Goal: Information Seeking & Learning: Check status

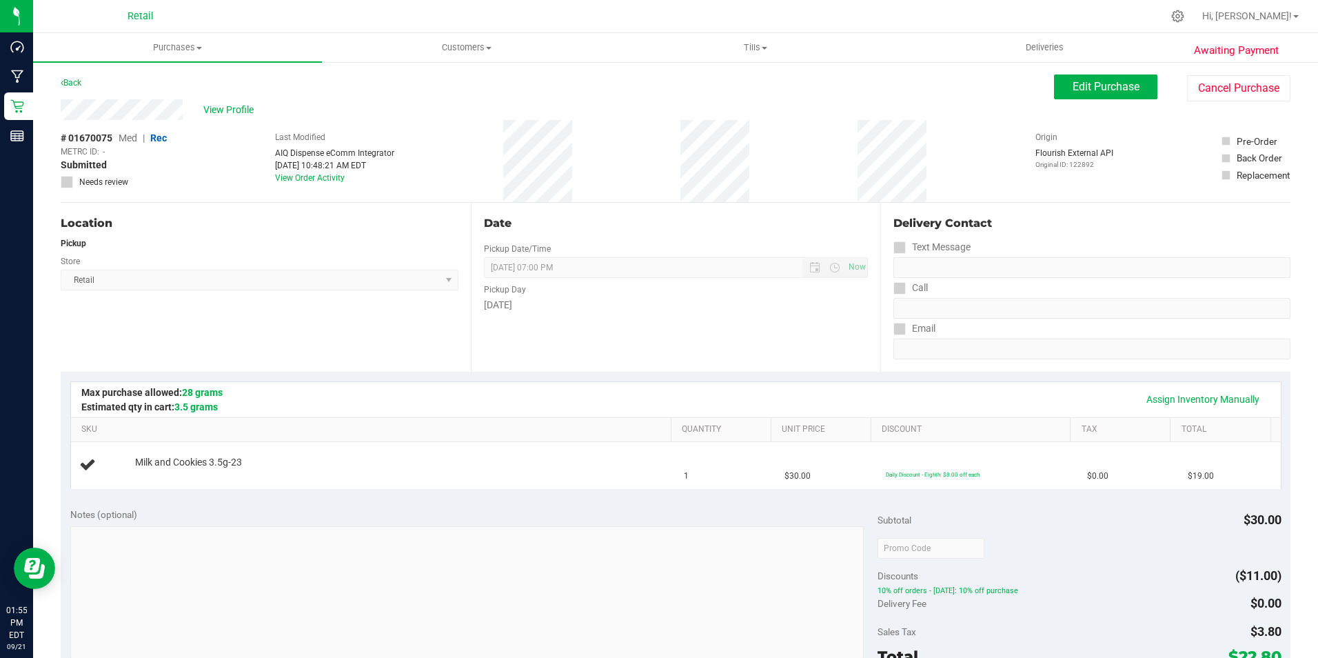
scroll to position [69, 0]
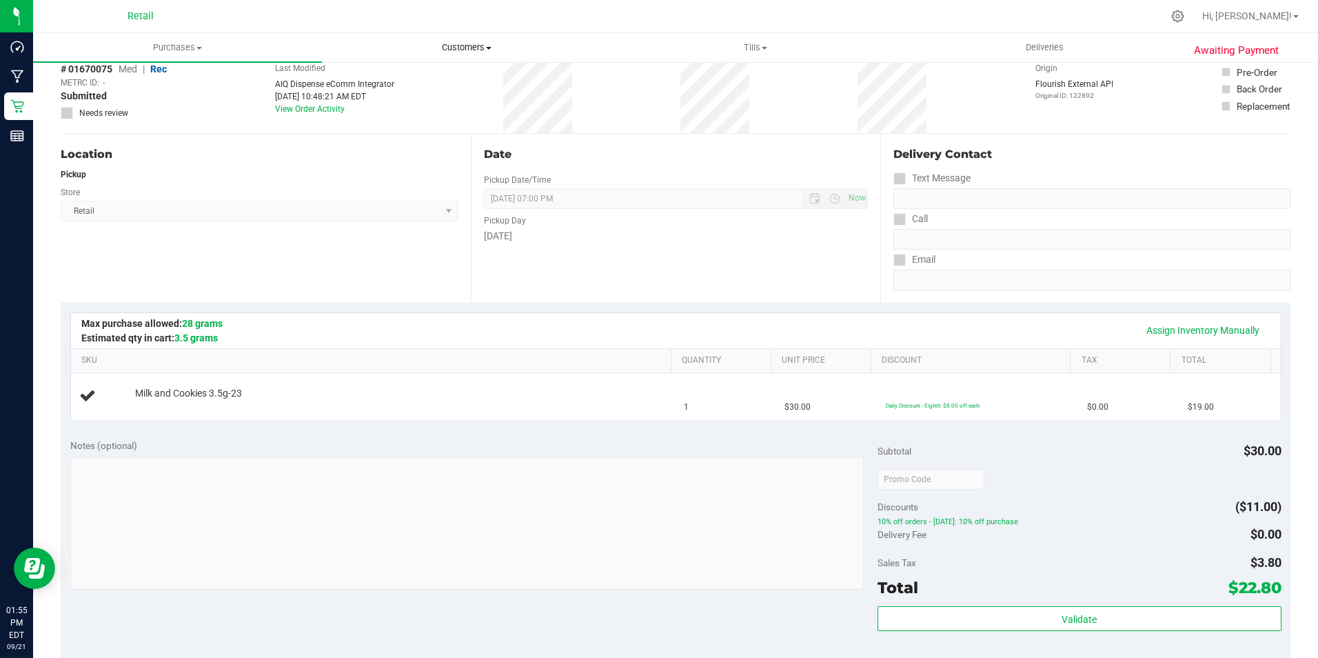
click at [476, 51] on span "Customers" at bounding box center [466, 47] width 287 height 12
click at [403, 85] on span "All customers" at bounding box center [371, 83] width 99 height 12
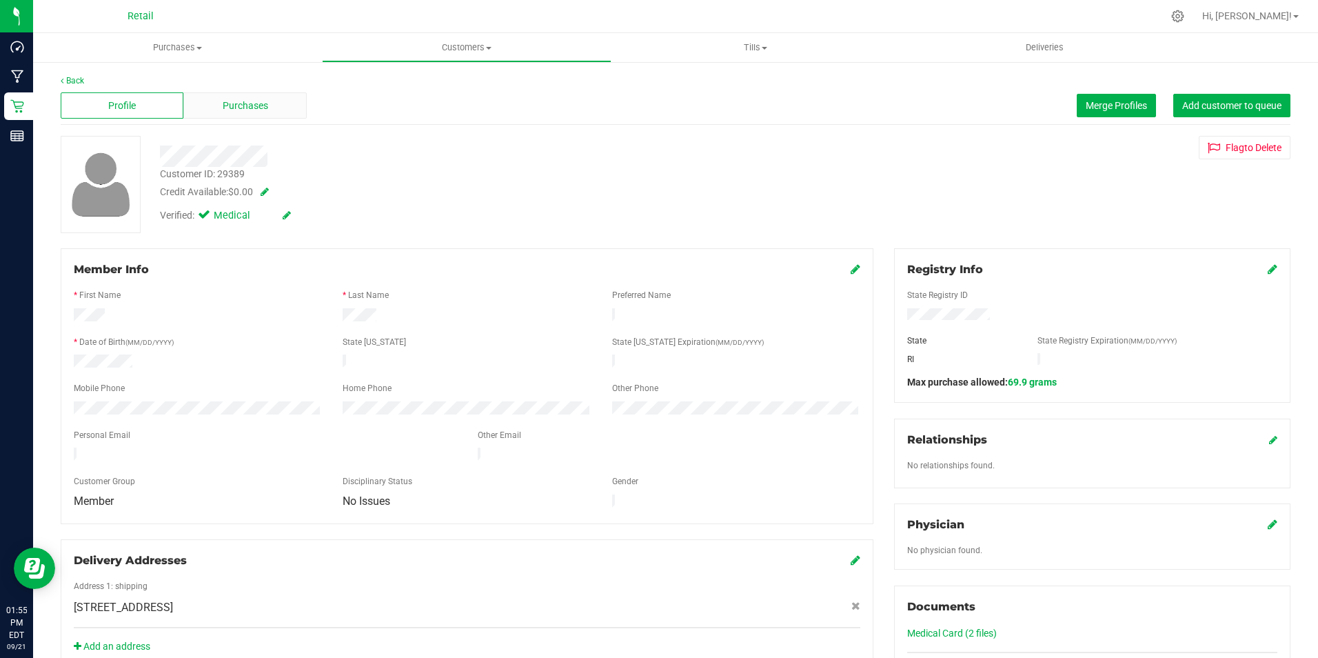
click at [240, 105] on span "Purchases" at bounding box center [245, 106] width 45 height 14
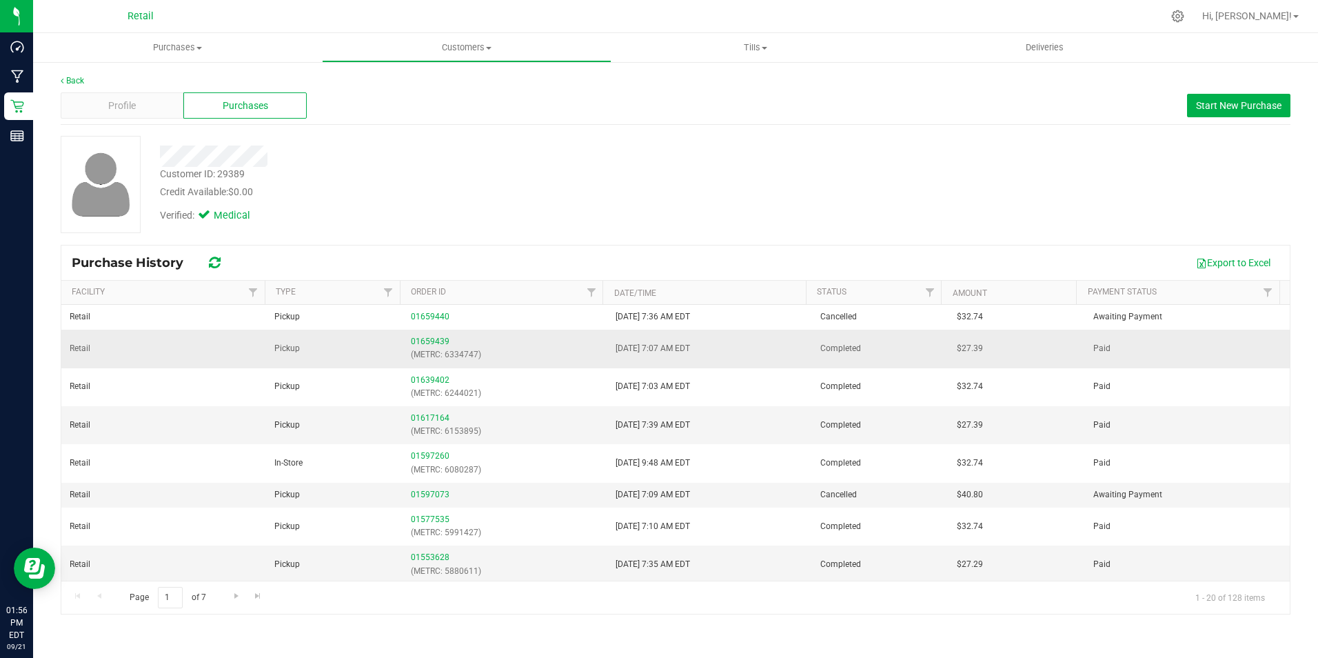
scroll to position [69, 0]
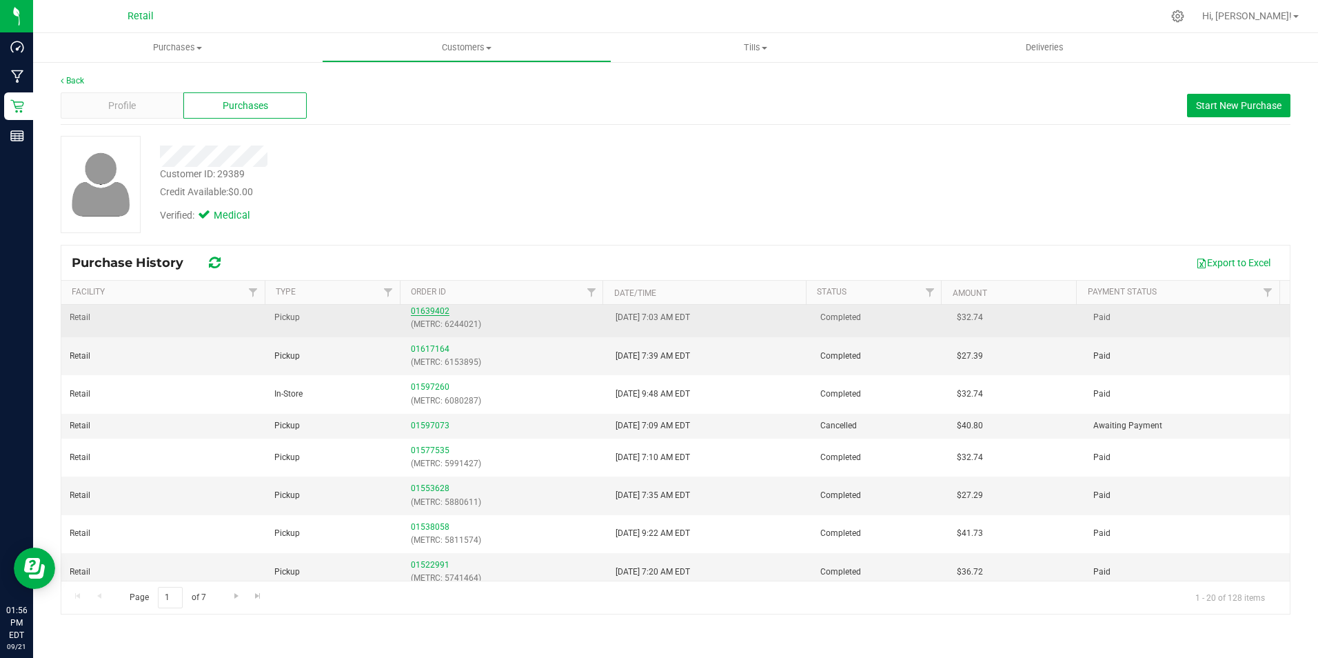
click at [433, 314] on link "01639402" at bounding box center [430, 311] width 39 height 10
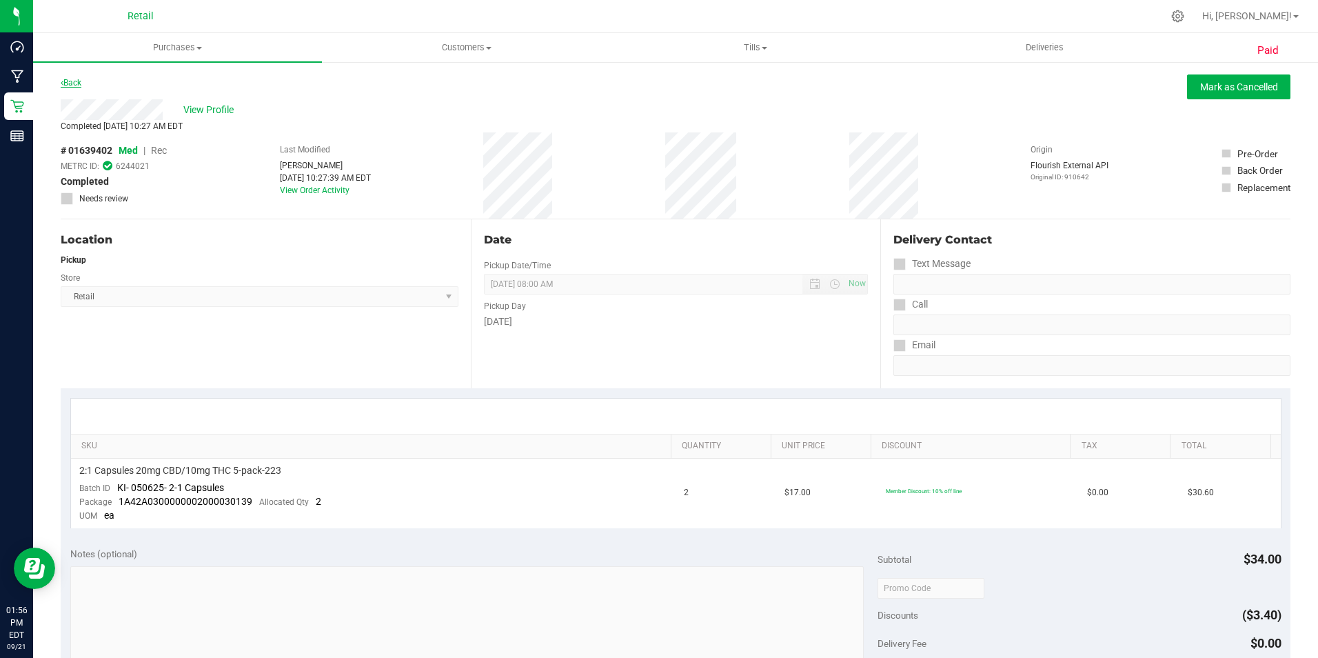
click at [81, 82] on link "Back" at bounding box center [71, 83] width 21 height 10
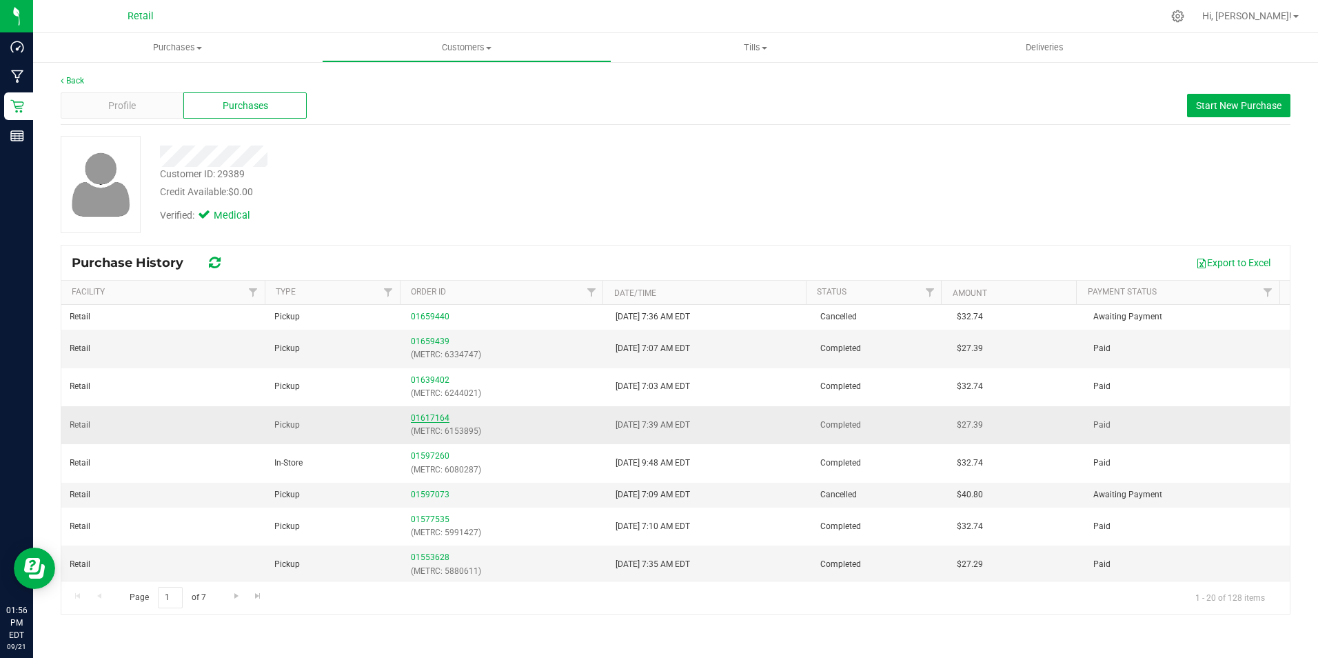
click at [430, 417] on link "01617164" at bounding box center [430, 418] width 39 height 10
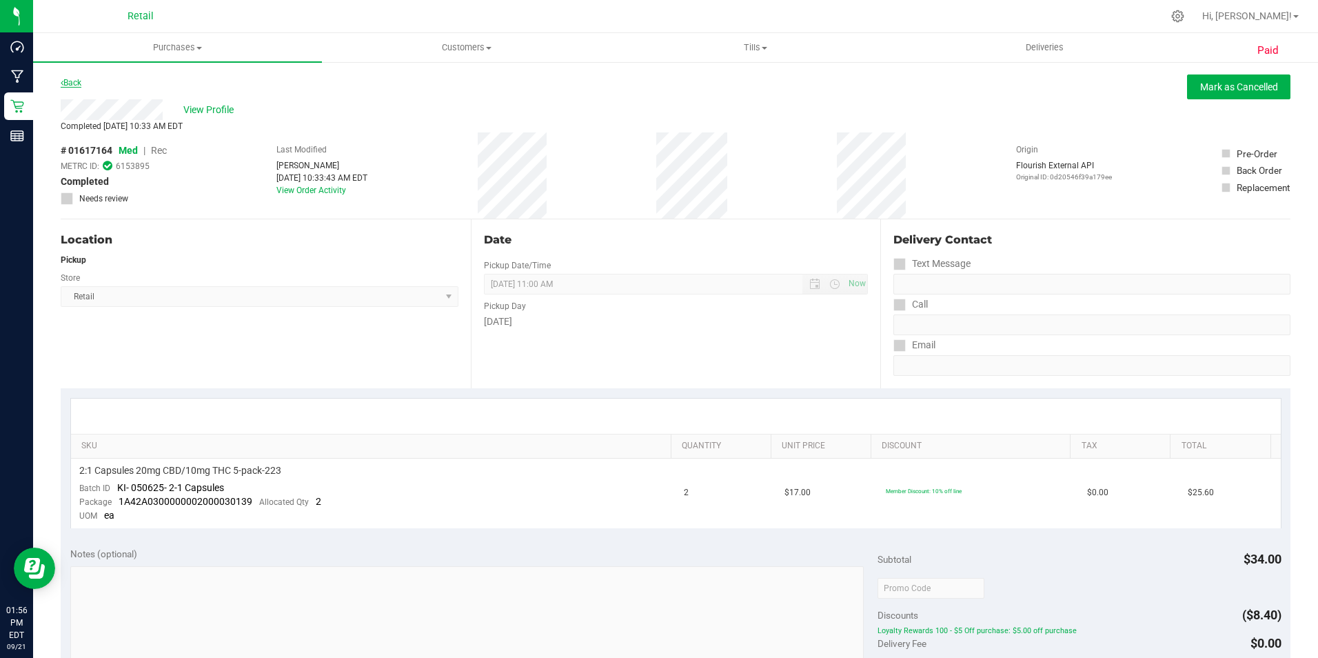
click at [80, 85] on link "Back" at bounding box center [71, 83] width 21 height 10
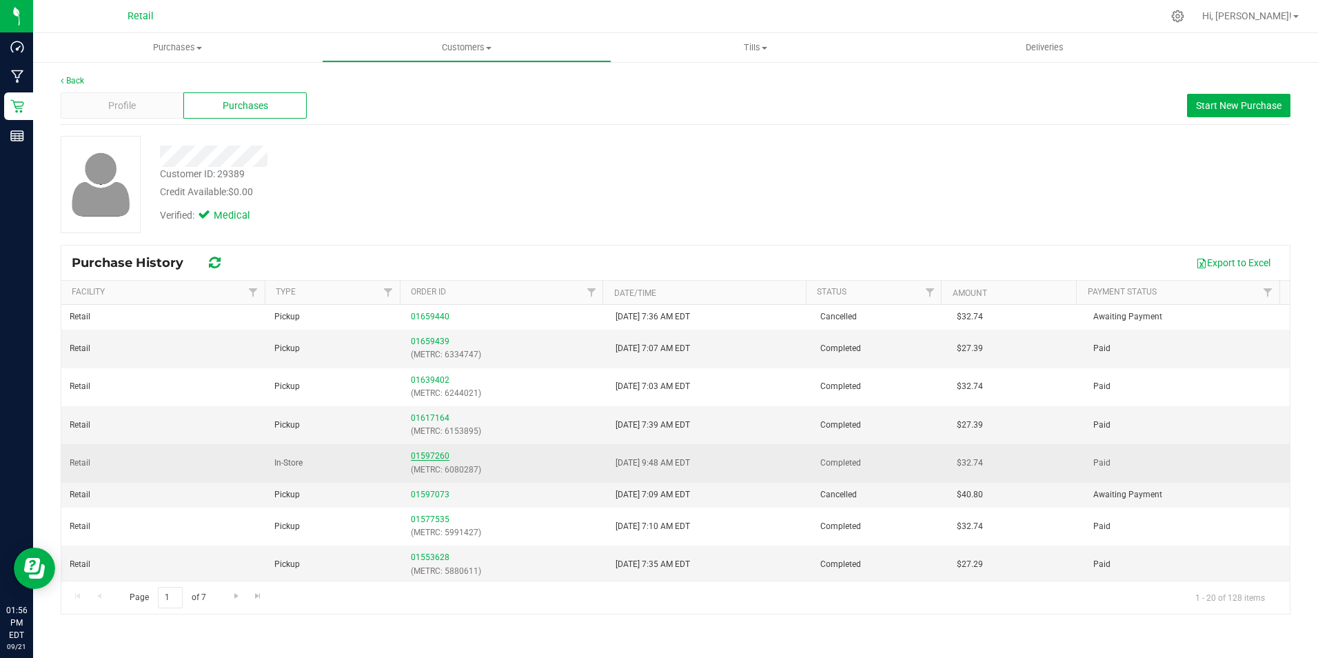
click at [436, 451] on link "01597260" at bounding box center [430, 456] width 39 height 10
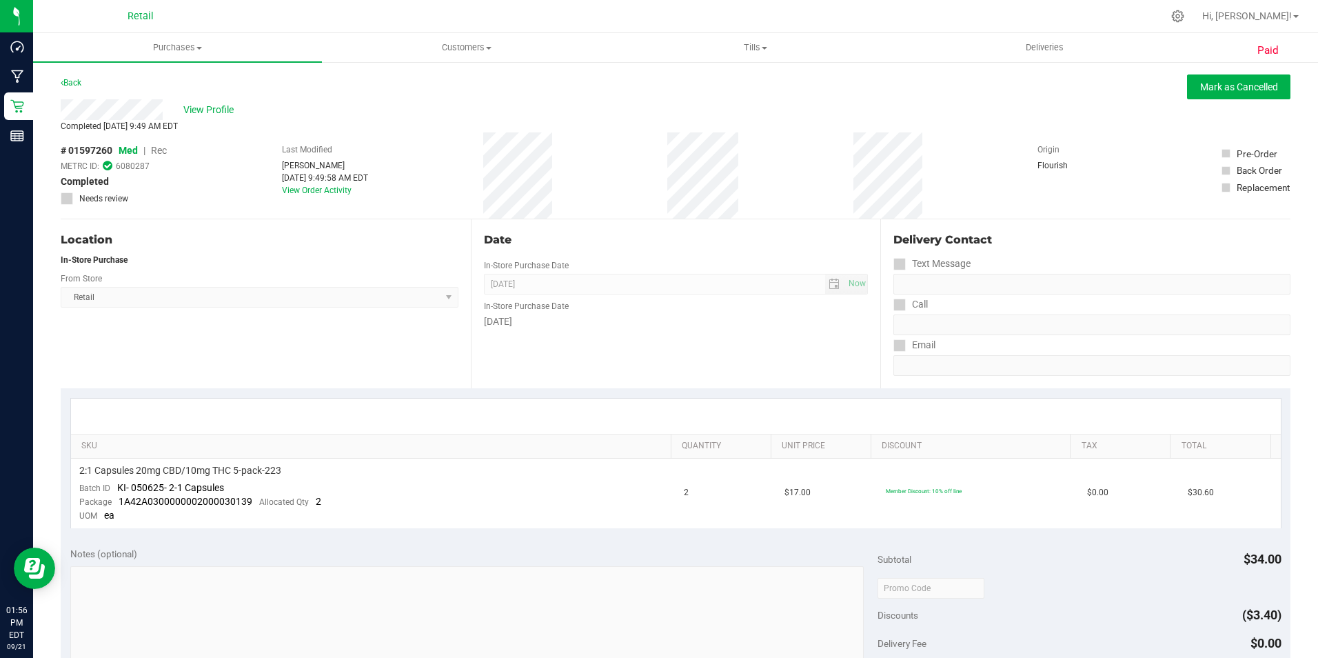
click at [71, 88] on div "Back" at bounding box center [71, 82] width 21 height 17
click at [73, 87] on link "Back" at bounding box center [71, 83] width 21 height 10
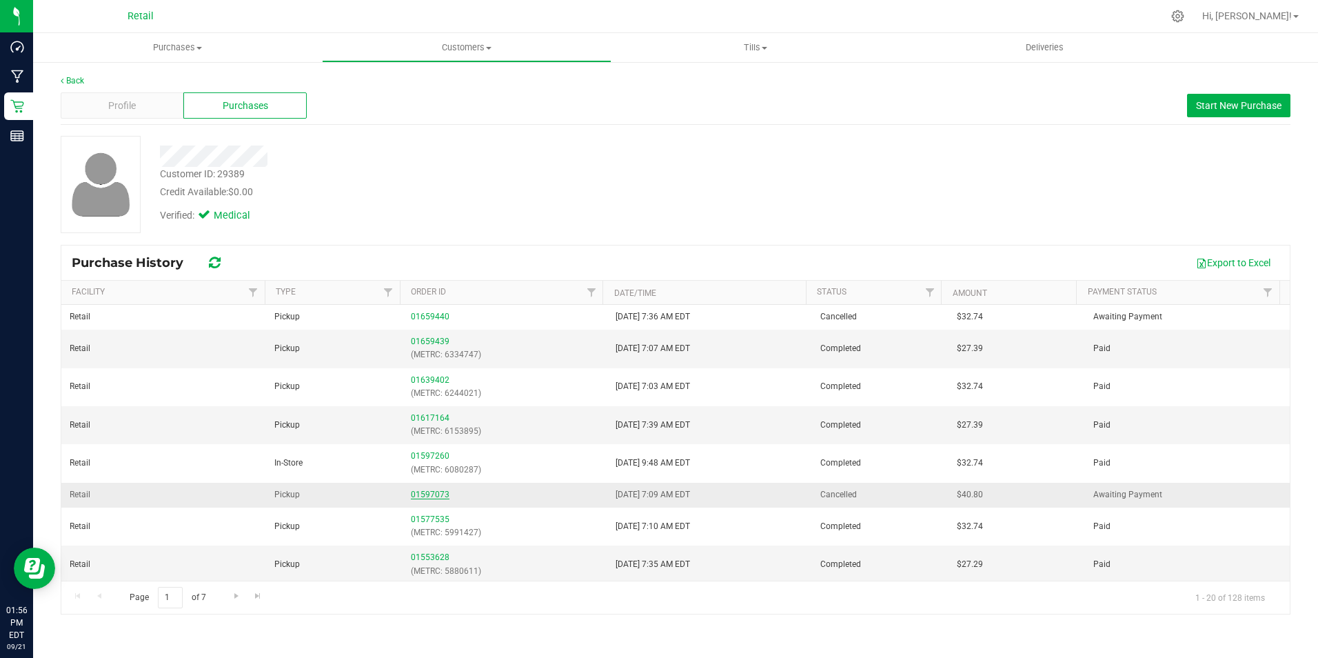
click at [434, 494] on link "01597073" at bounding box center [430, 494] width 39 height 10
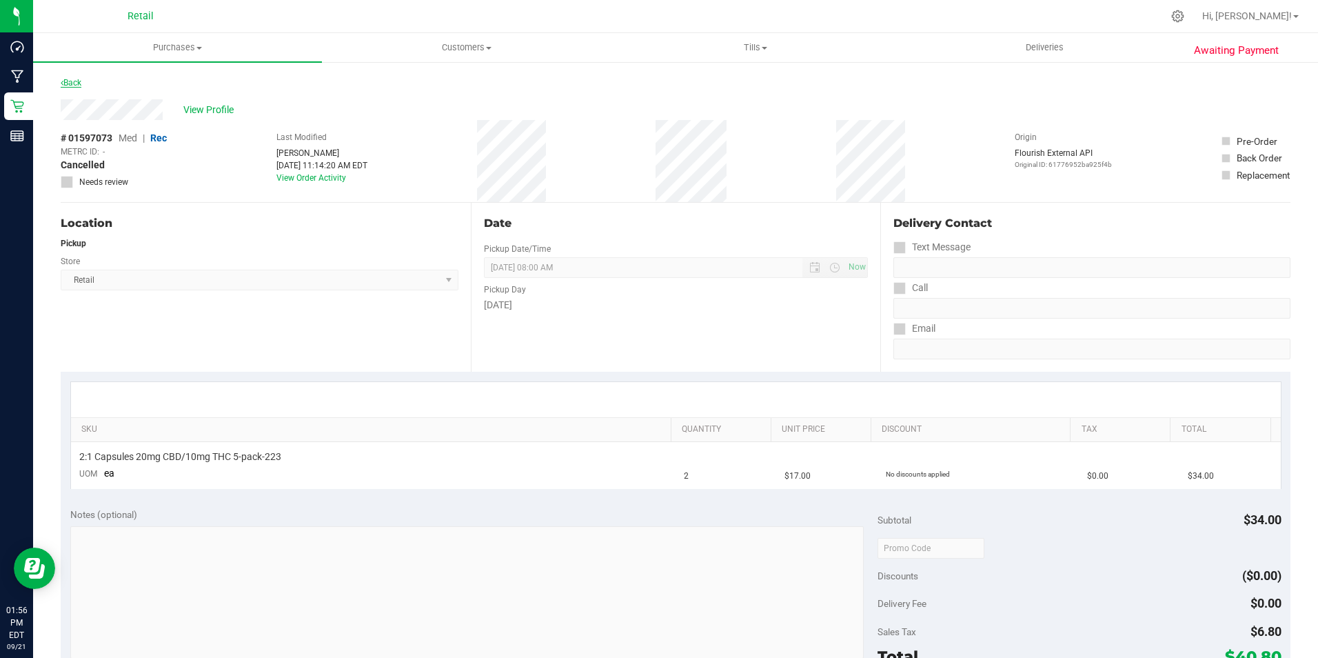
click at [79, 83] on link "Back" at bounding box center [71, 83] width 21 height 10
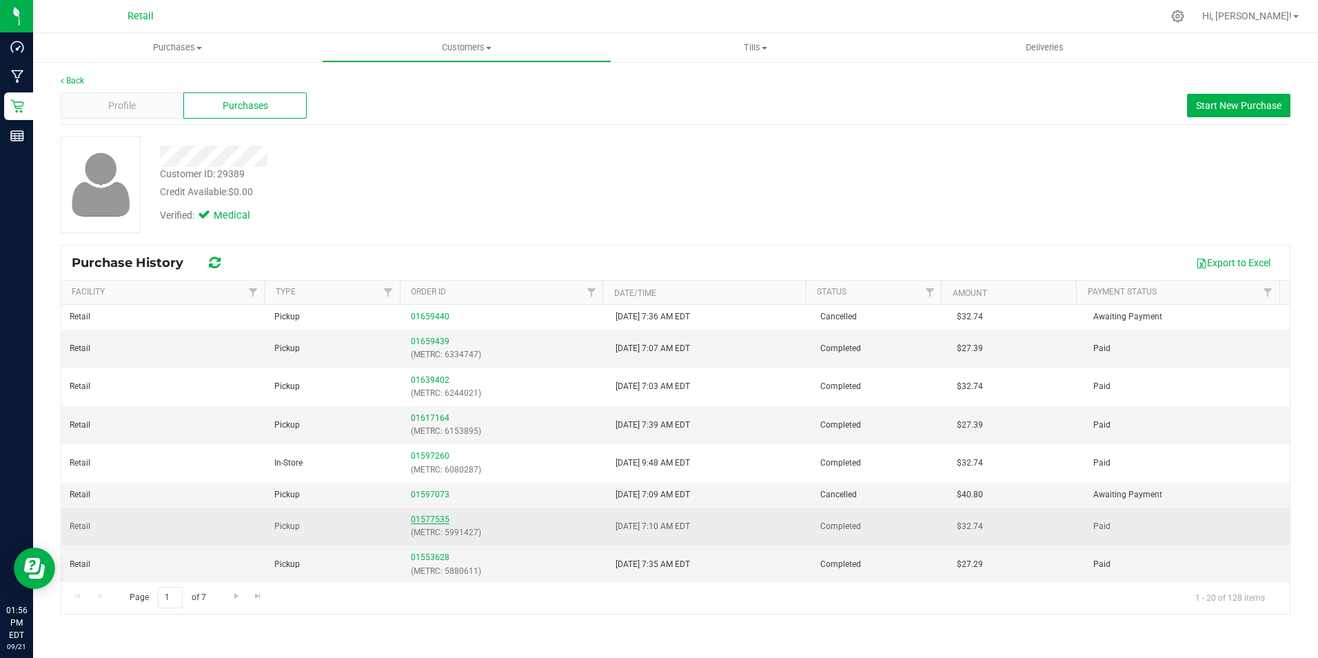
click at [425, 520] on link "01577535" at bounding box center [430, 519] width 39 height 10
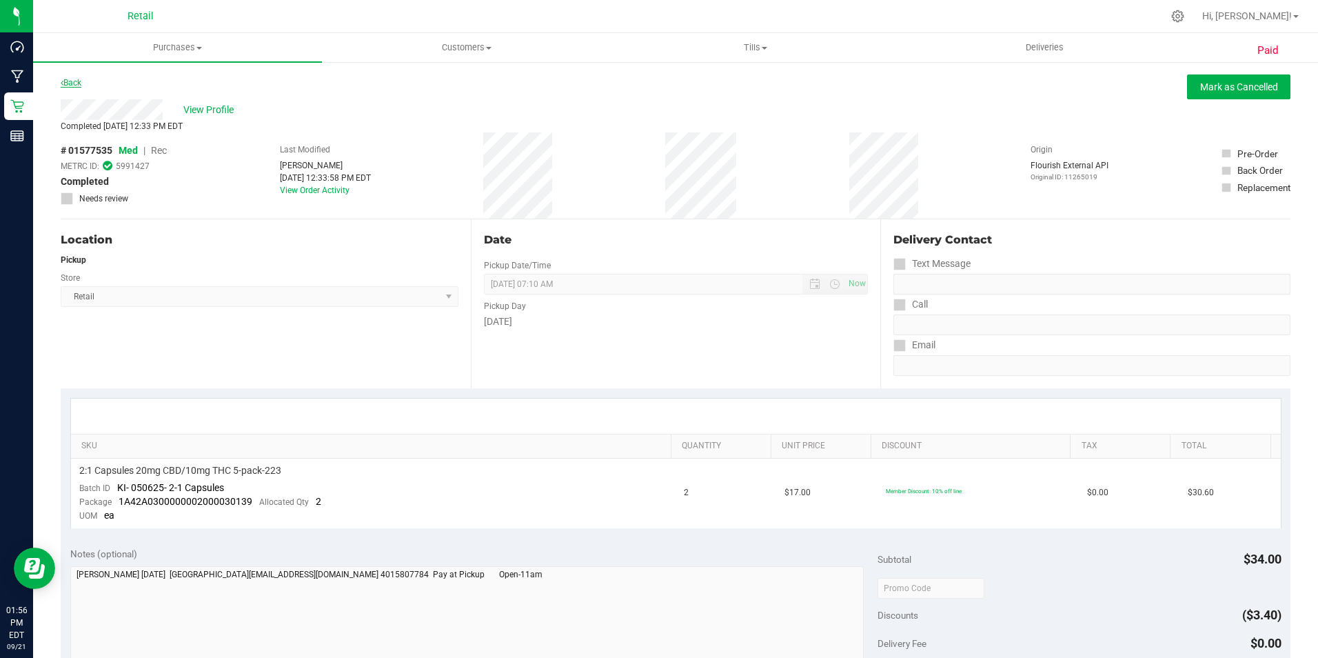
click at [74, 85] on link "Back" at bounding box center [71, 83] width 21 height 10
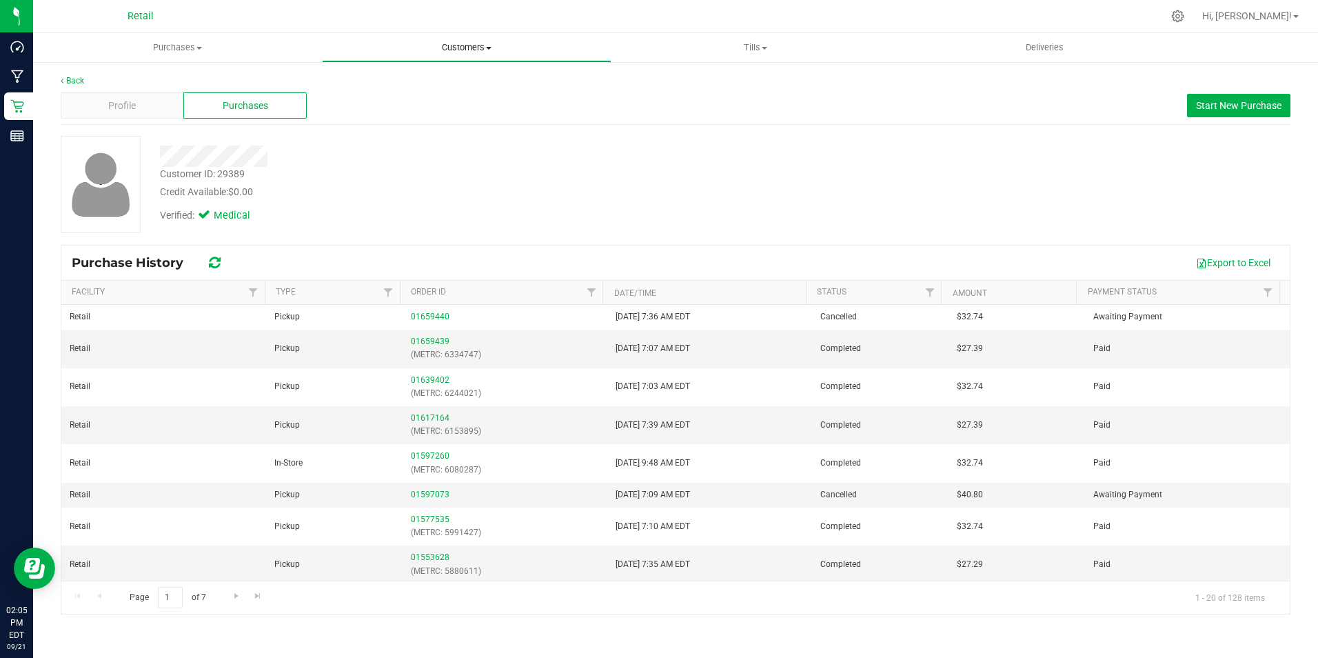
click at [447, 37] on uib-tab-heading "Customers All customers Add a new customer All physicians" at bounding box center [466, 48] width 287 height 28
click at [365, 77] on span "All customers" at bounding box center [371, 83] width 99 height 12
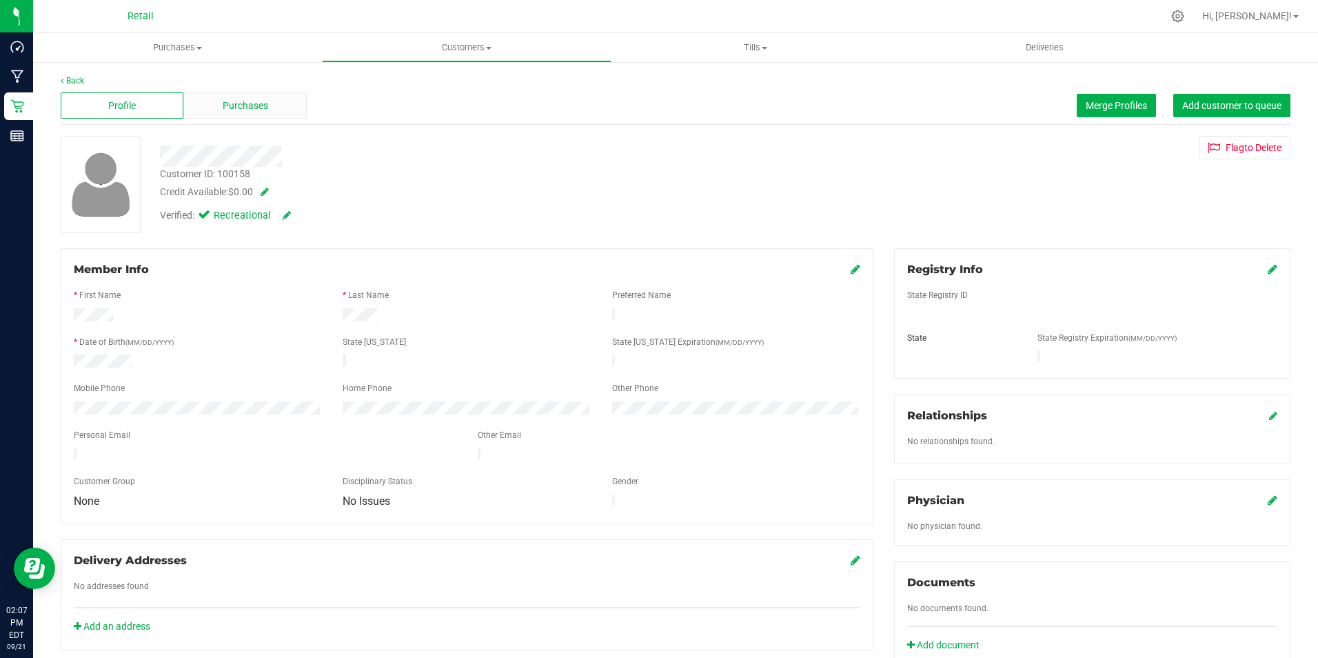
click at [249, 114] on div "Purchases" at bounding box center [244, 105] width 123 height 26
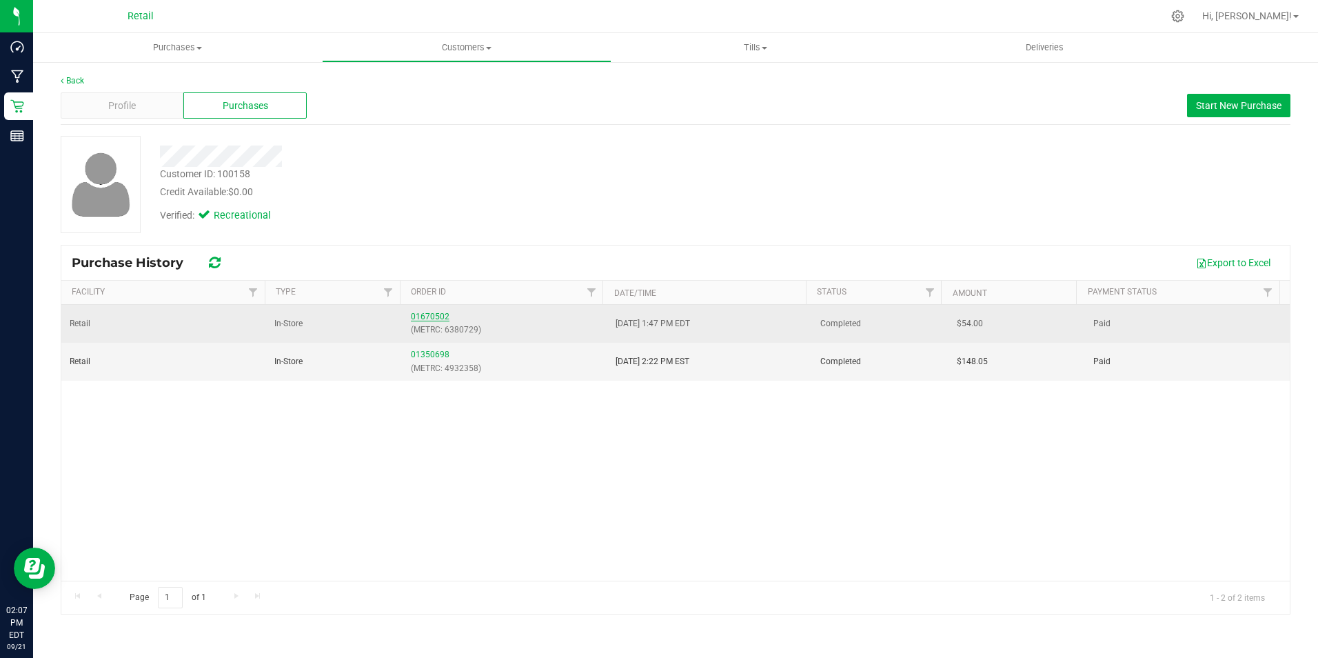
click at [437, 312] on link "01670502" at bounding box center [430, 317] width 39 height 10
